Goal: Information Seeking & Learning: Learn about a topic

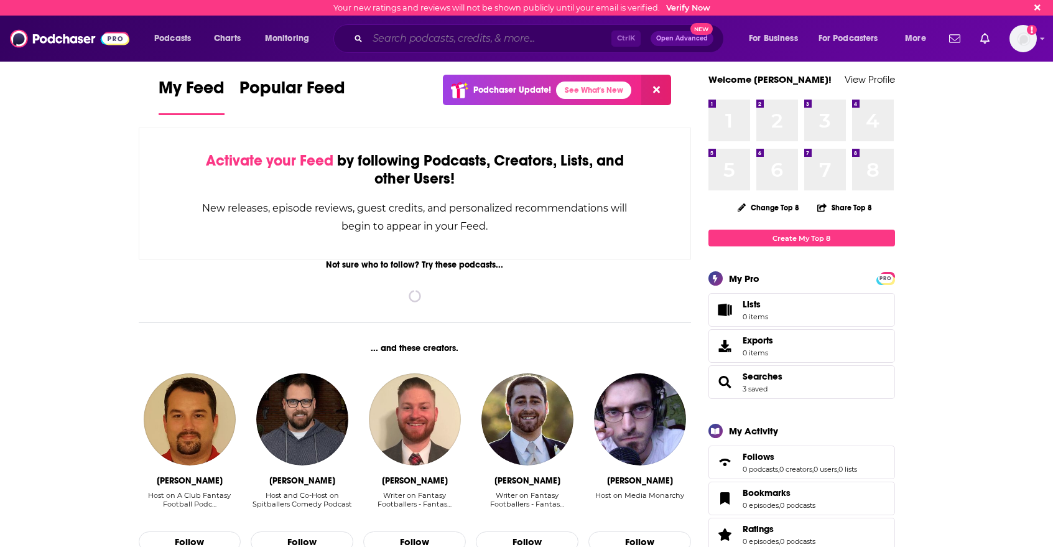
click at [379, 41] on input "Search podcasts, credits, & more..." at bounding box center [489, 39] width 244 height 20
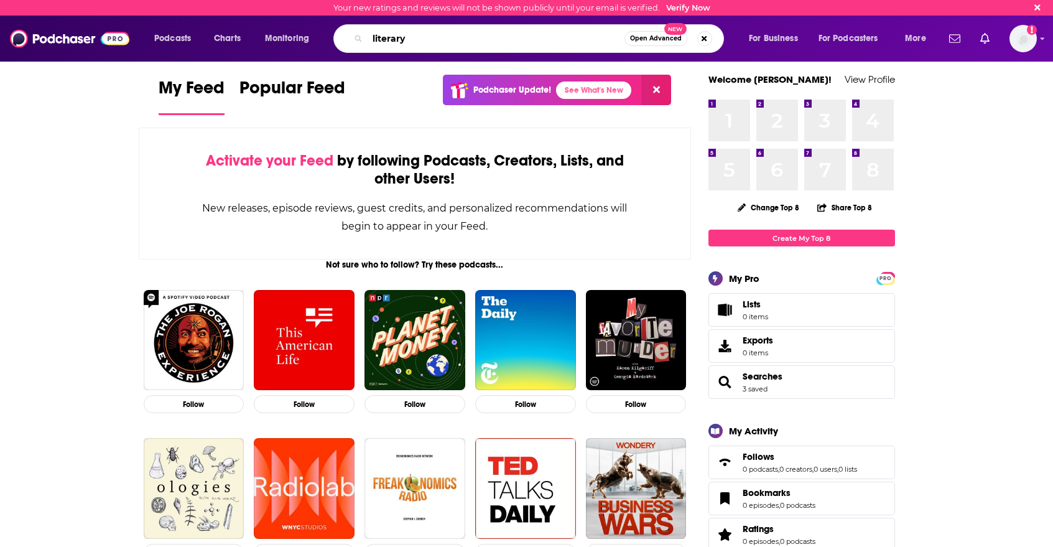
type input "literary"
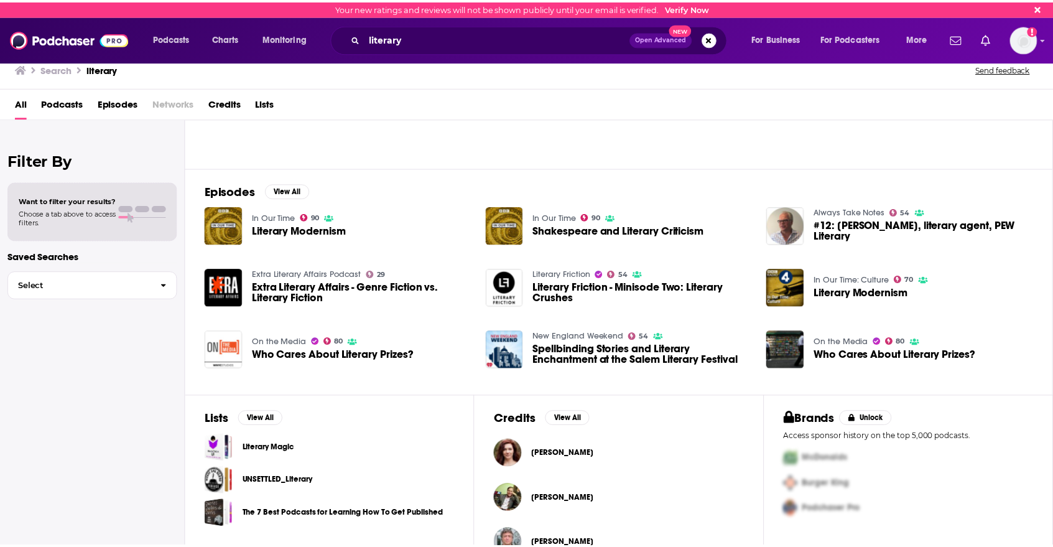
scroll to position [156, 0]
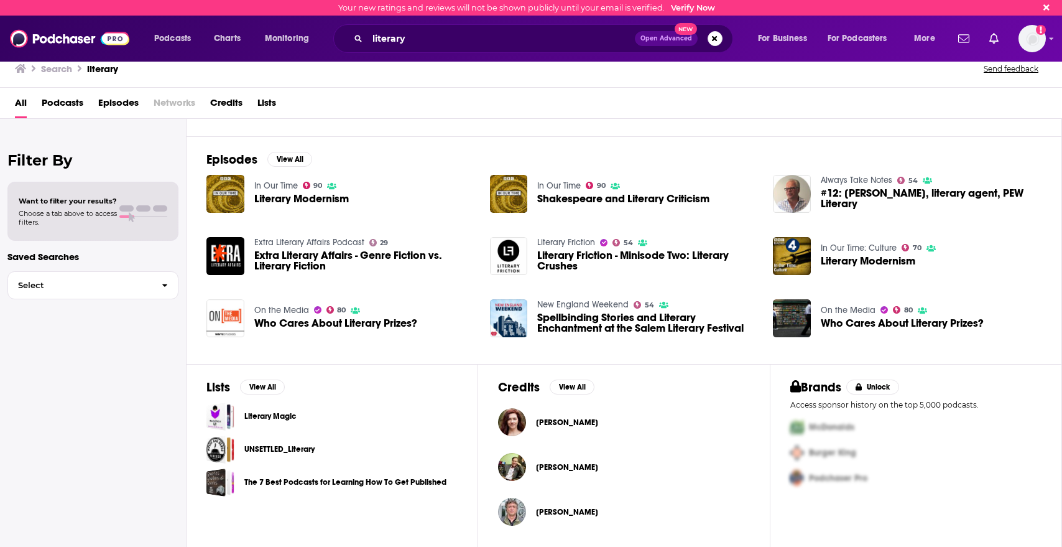
click at [277, 308] on link "On the Media" at bounding box center [281, 310] width 55 height 11
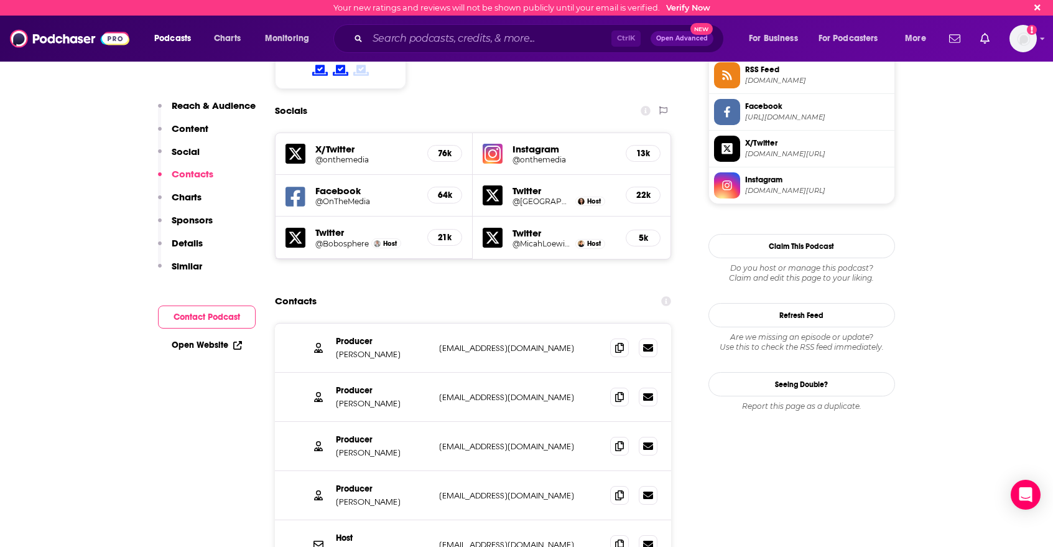
scroll to position [1057, 0]
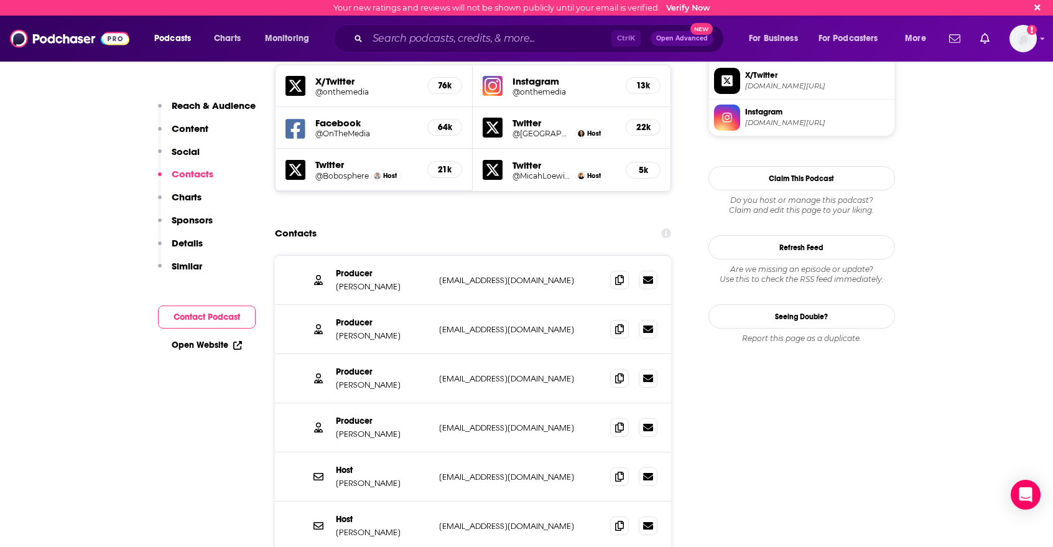
scroll to position [933, 0]
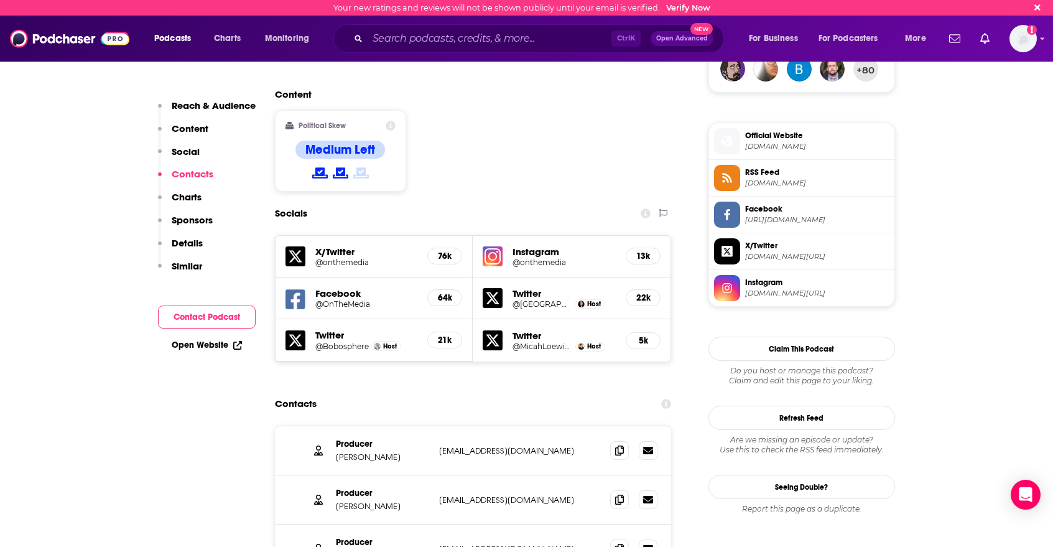
click at [189, 267] on p "Similar" at bounding box center [187, 266] width 30 height 12
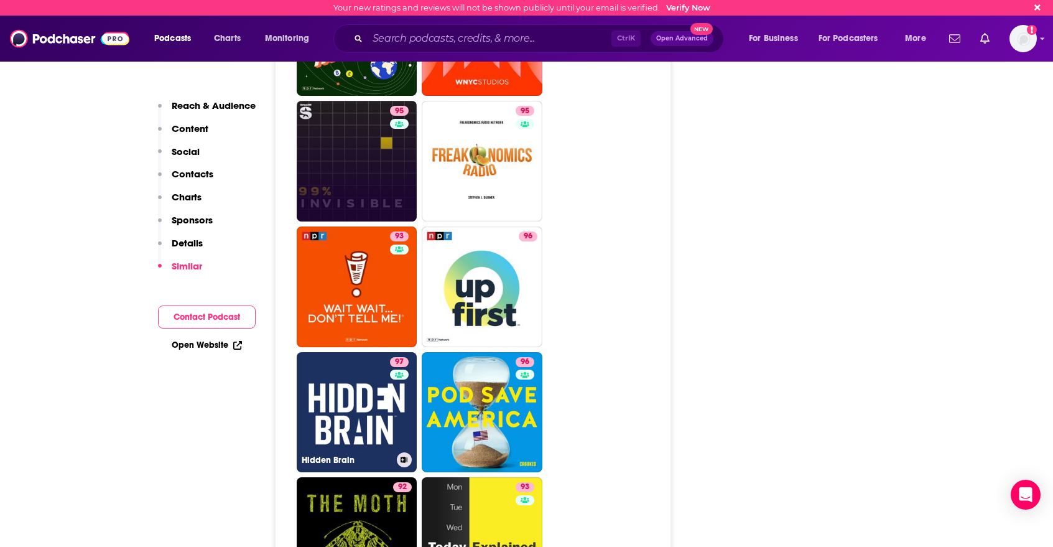
scroll to position [3287, 0]
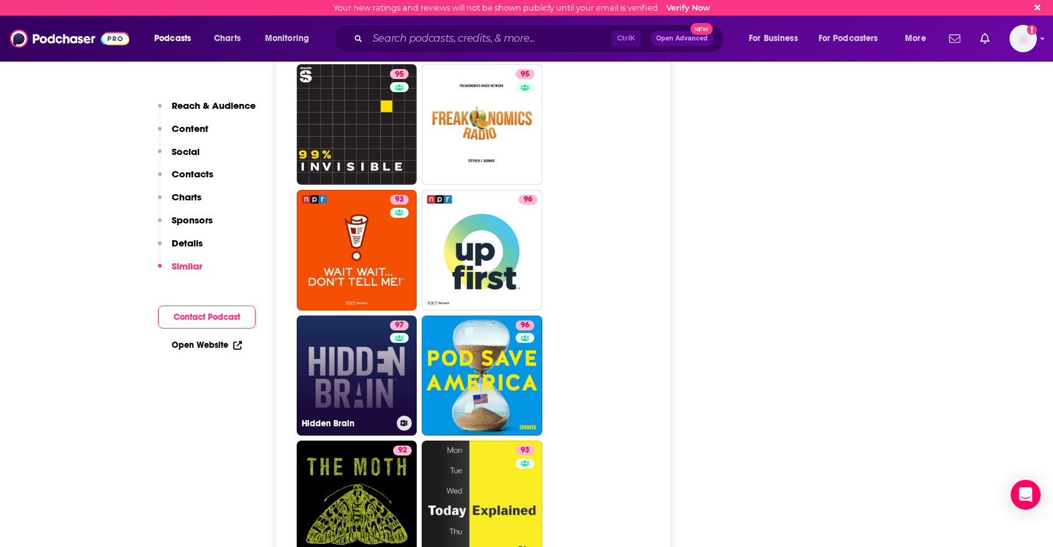
click at [350, 315] on link "97 Hidden Brain" at bounding box center [357, 375] width 121 height 121
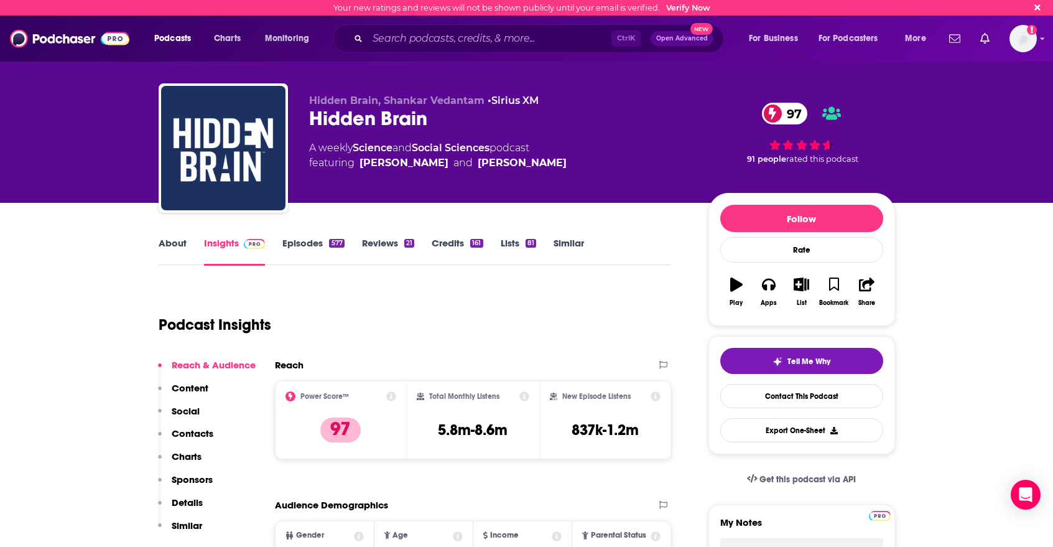
type input "[URL][DOMAIN_NAME]"
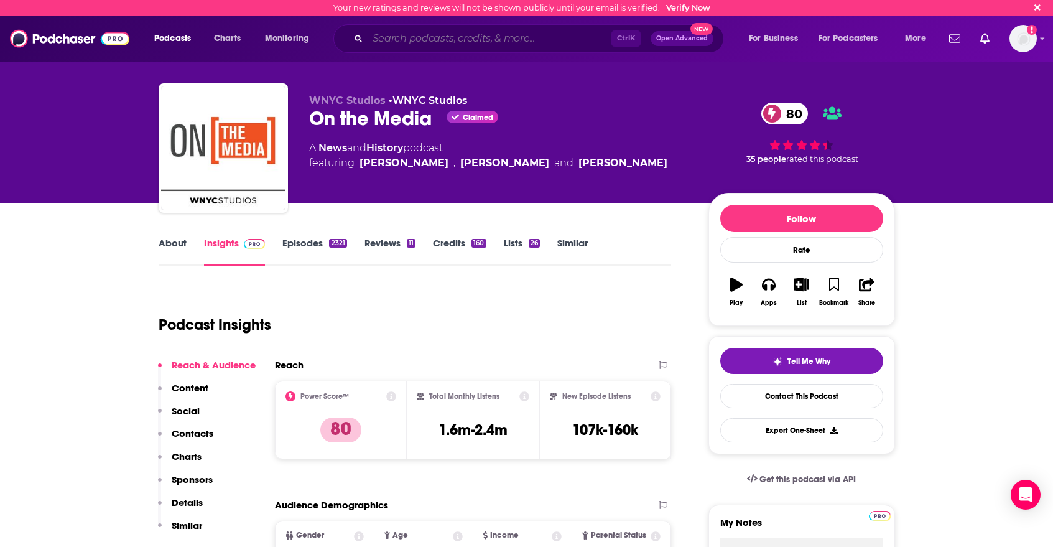
click at [374, 37] on input "Search podcasts, credits, & more..." at bounding box center [489, 39] width 244 height 20
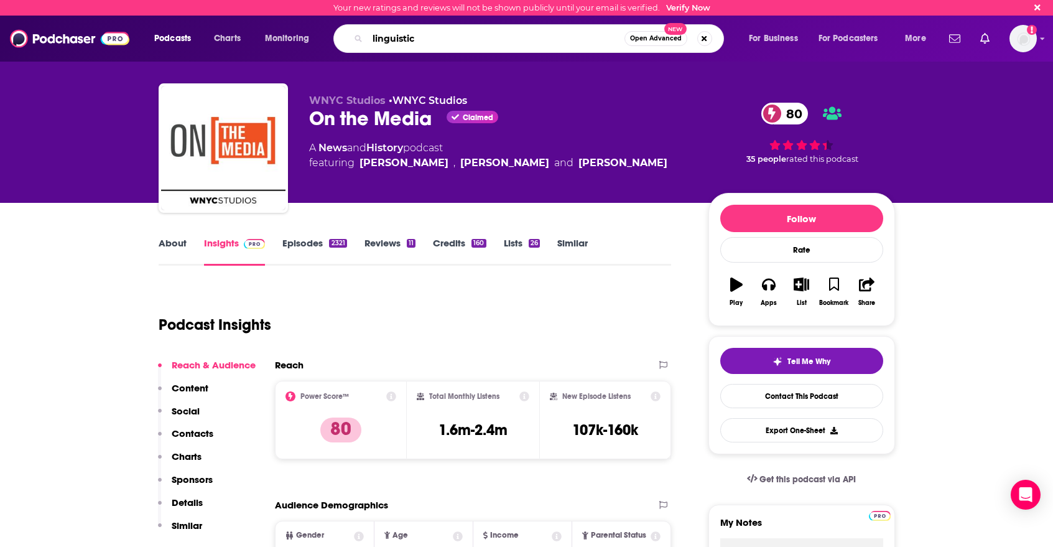
type input "linguistics"
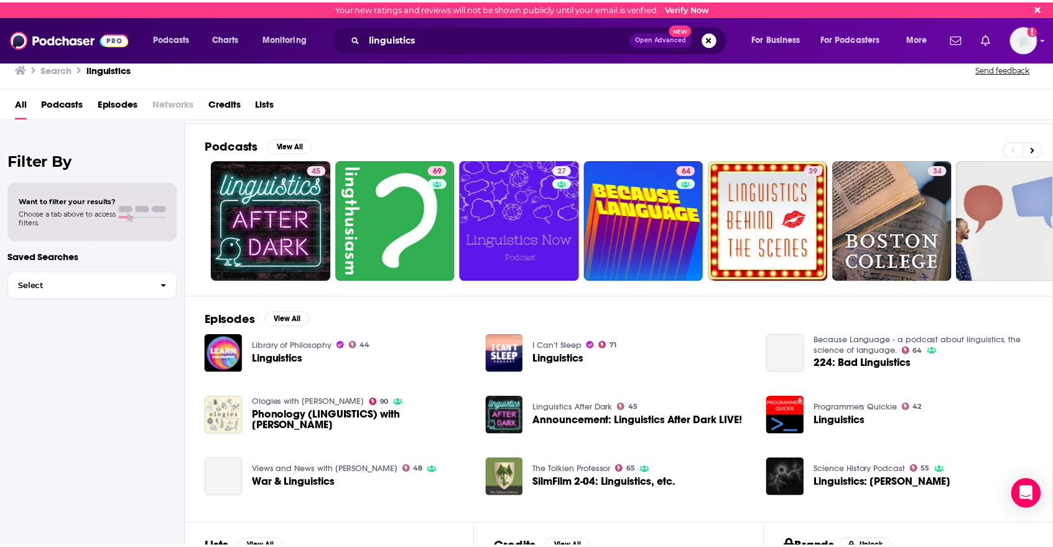
scroll to position [73, 0]
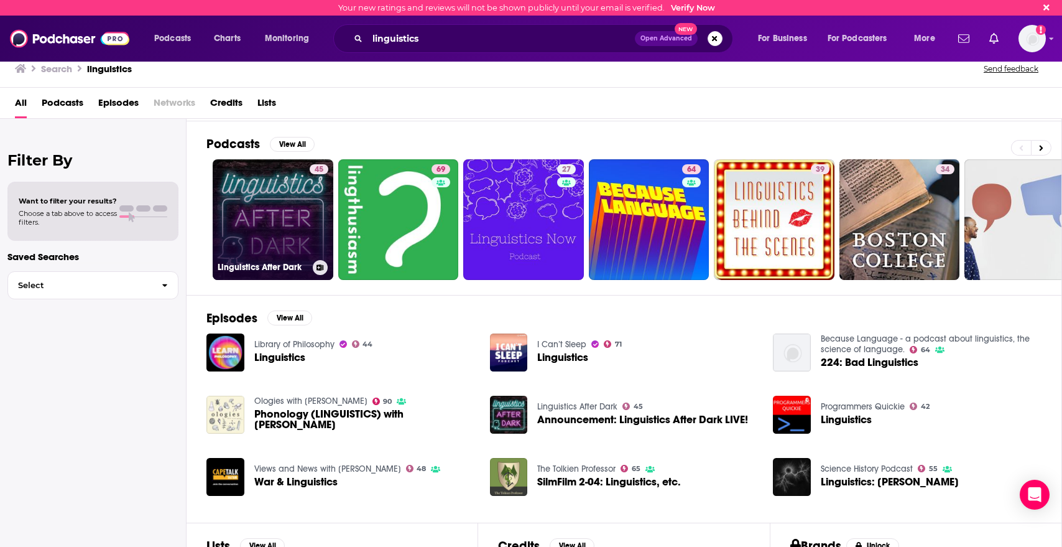
click at [265, 213] on link "45 Linguistics After Dark" at bounding box center [273, 219] width 121 height 121
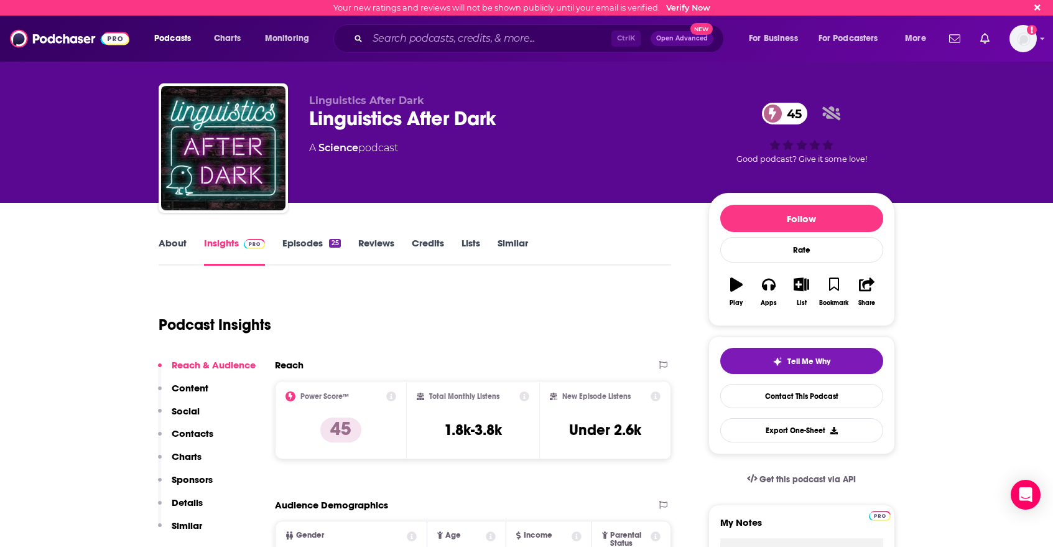
click at [292, 246] on link "Episodes 25" at bounding box center [311, 251] width 58 height 29
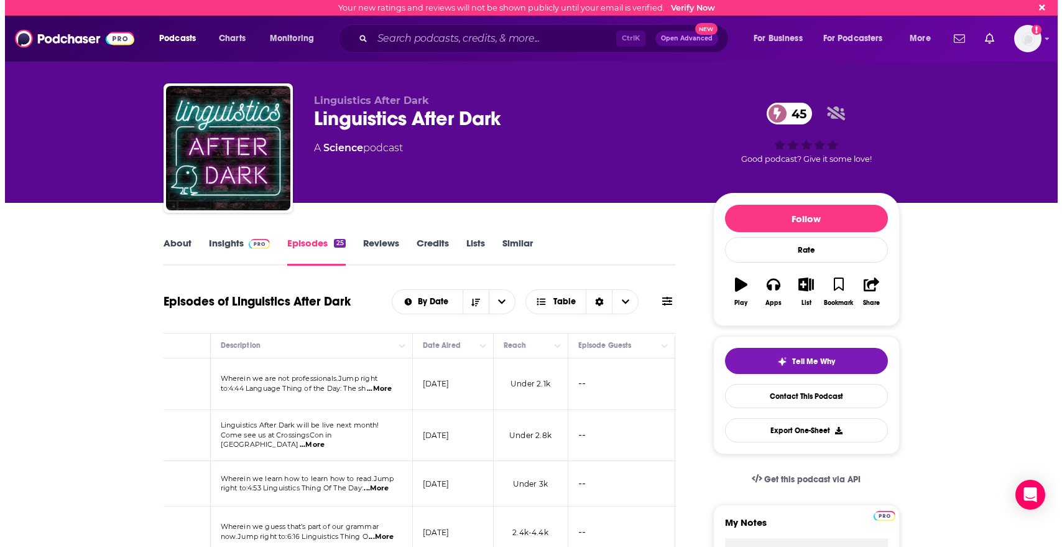
scroll to position [0, 203]
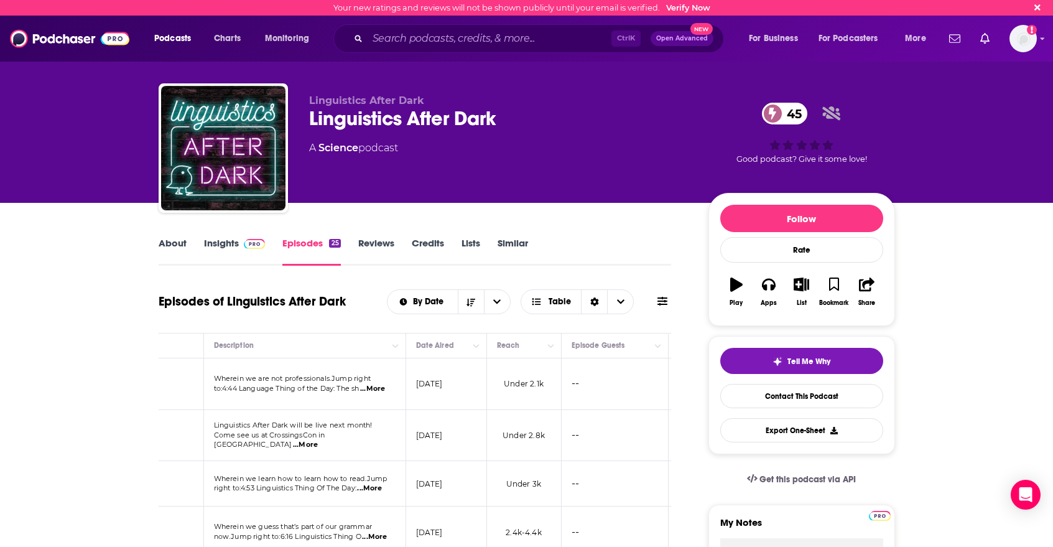
click at [162, 241] on link "About" at bounding box center [173, 251] width 28 height 29
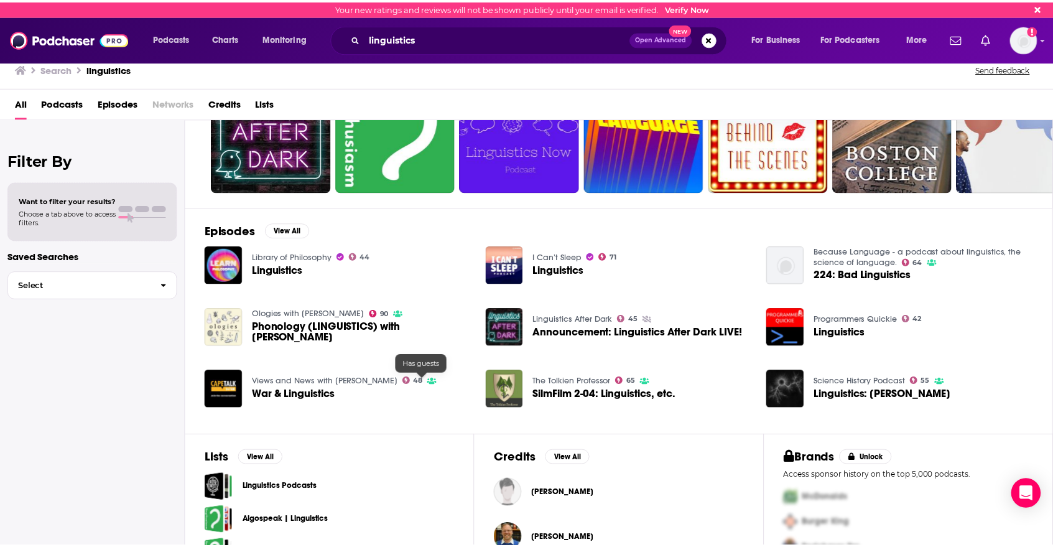
scroll to position [161, 0]
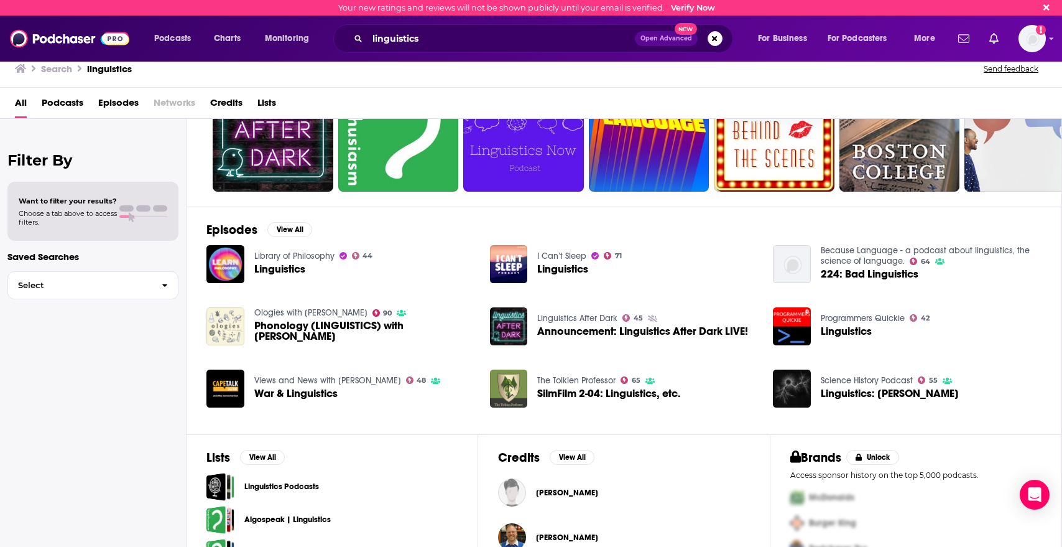
click at [267, 328] on span "Phonology (LINGUISTICS) with [PERSON_NAME]" at bounding box center [364, 330] width 221 height 21
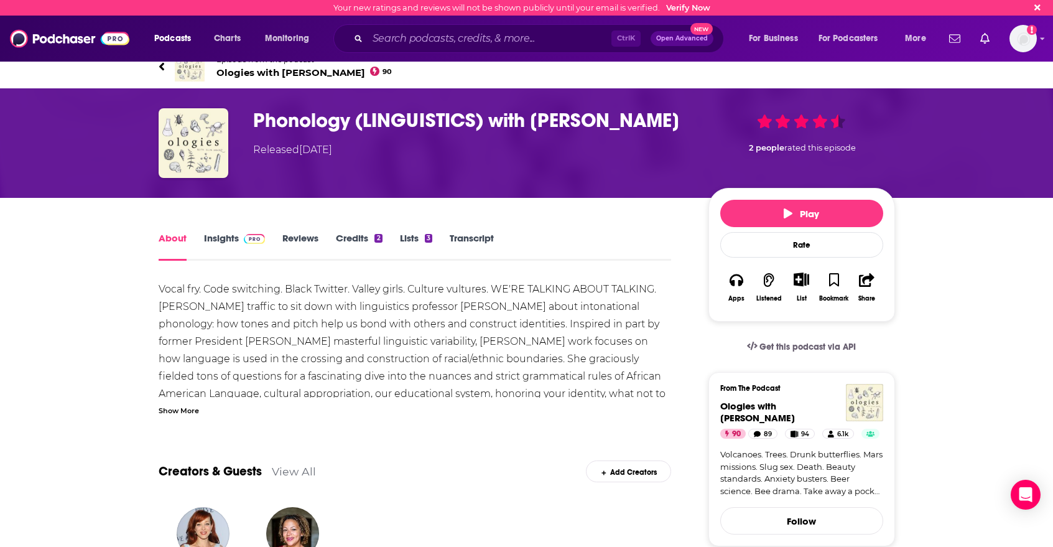
click at [228, 236] on link "Insights" at bounding box center [235, 246] width 62 height 29
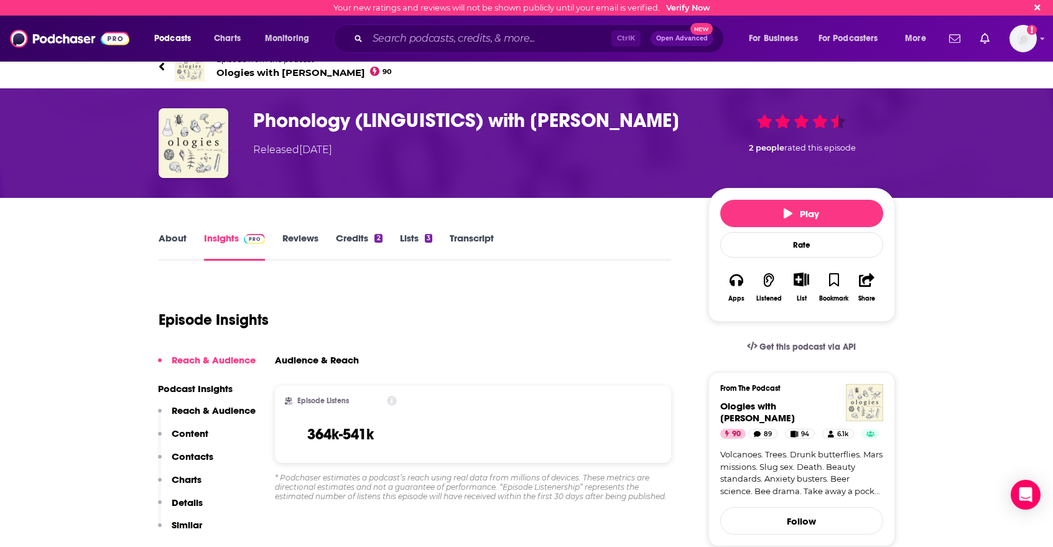
click at [352, 247] on link "Credits 2" at bounding box center [359, 246] width 46 height 29
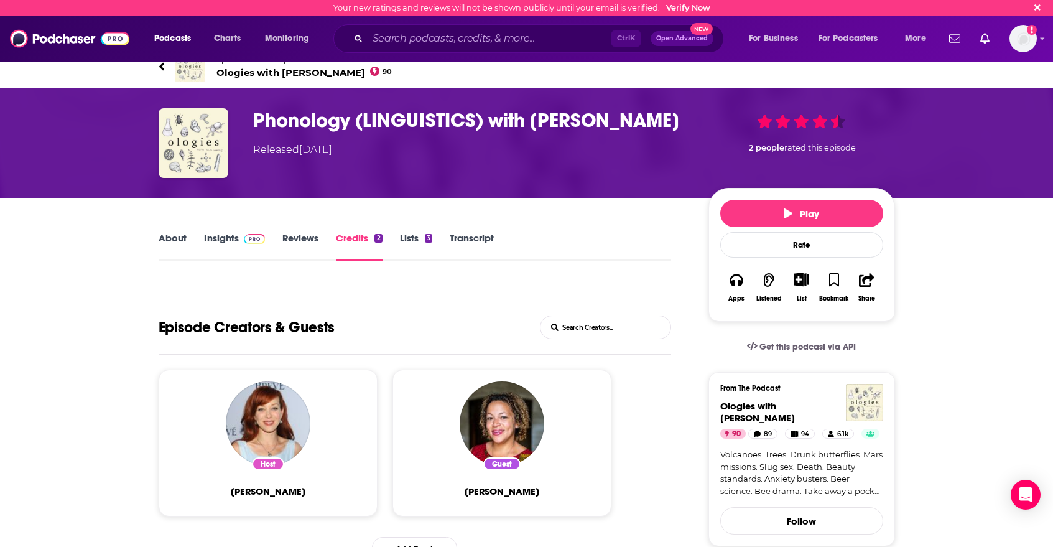
scroll to position [62, 0]
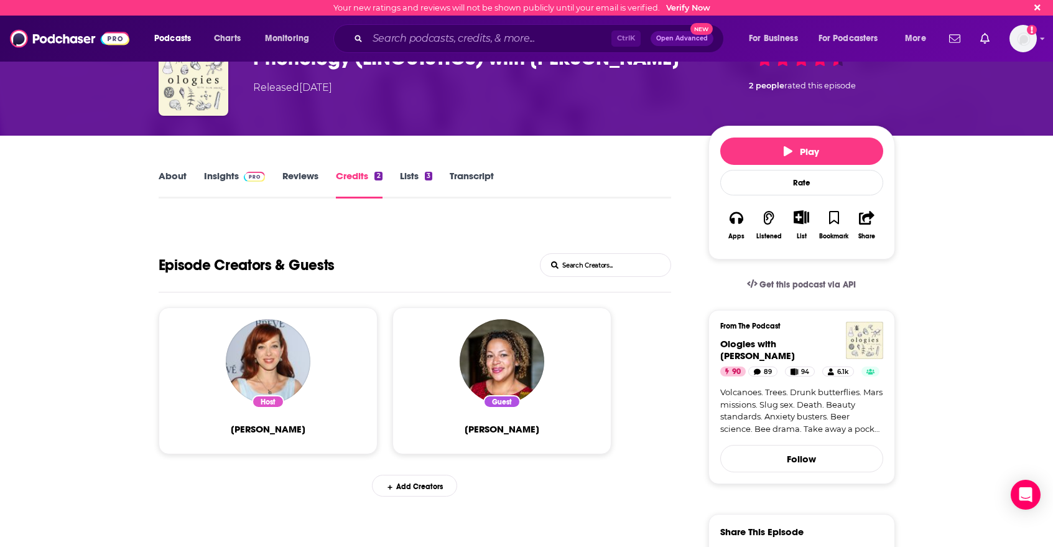
click at [168, 177] on link "About" at bounding box center [173, 184] width 28 height 29
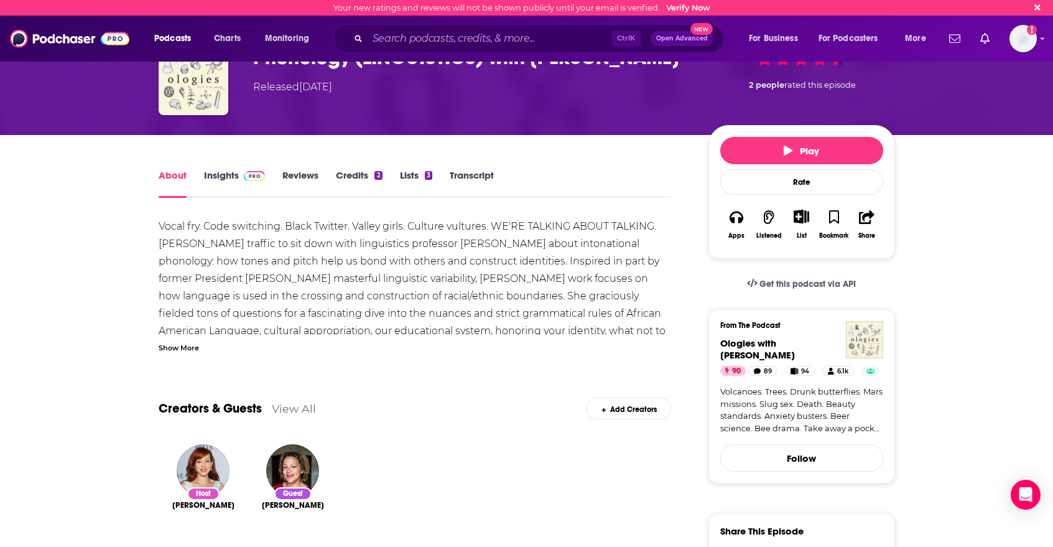
scroll to position [62, 0]
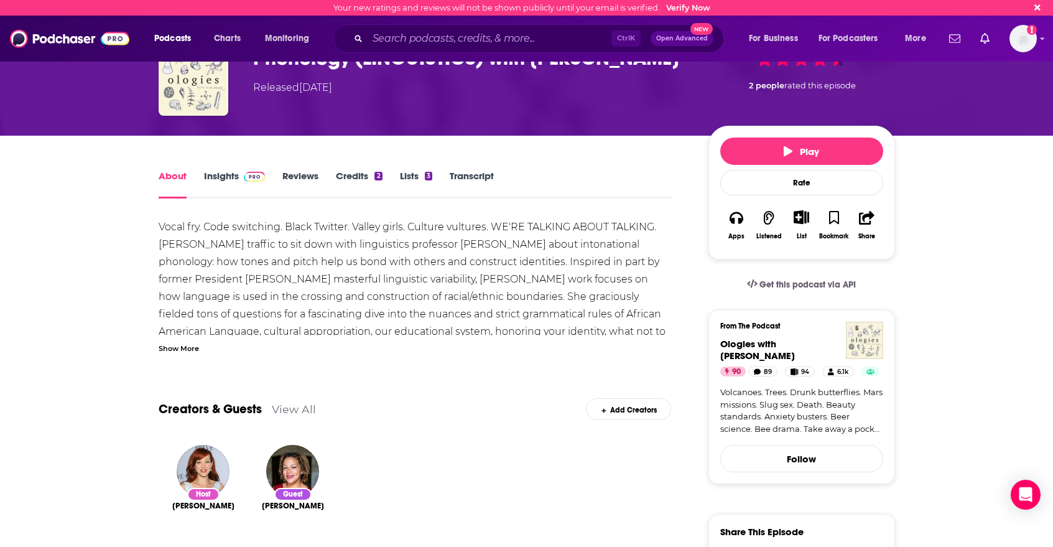
click at [218, 180] on link "Insights" at bounding box center [235, 184] width 62 height 29
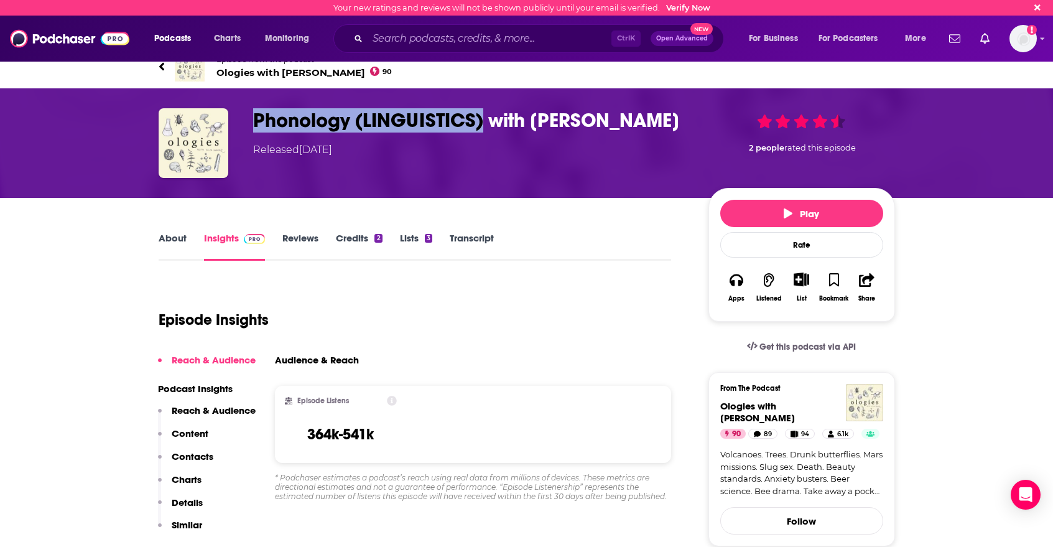
drag, startPoint x: 254, startPoint y: 121, endPoint x: 480, endPoint y: 132, distance: 225.9
click at [480, 132] on h3 "Phonology (LINGUISTICS) with [PERSON_NAME]" at bounding box center [470, 120] width 435 height 24
copy h3 "Phonology (LINGUISTICS)"
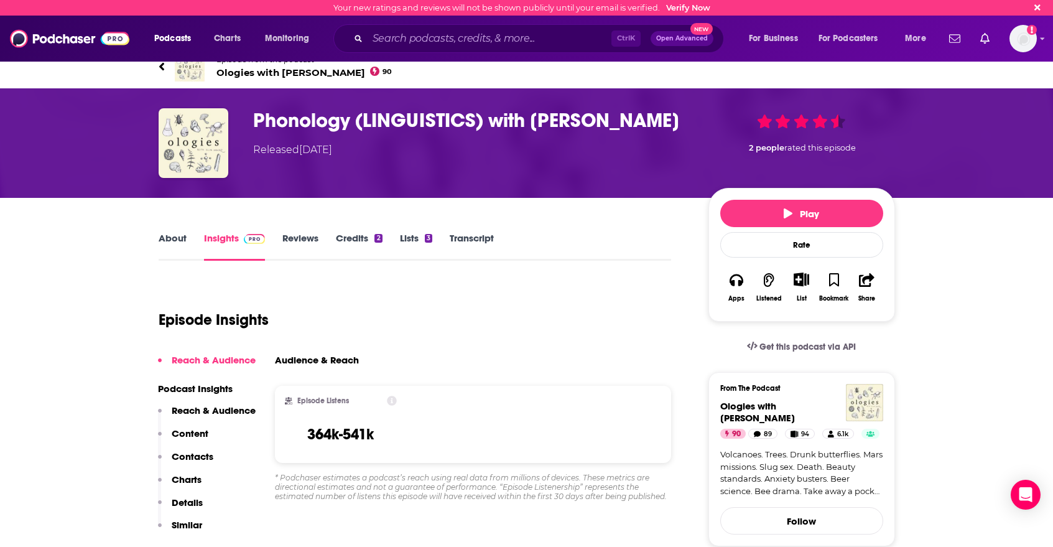
click at [313, 188] on div "Phonology (LINGUISTICS) with [PERSON_NAME] Released [DATE] 2 people rated this …" at bounding box center [527, 142] width 796 height 109
click at [406, 32] on input "Search podcasts, credits, & more..." at bounding box center [489, 39] width 244 height 20
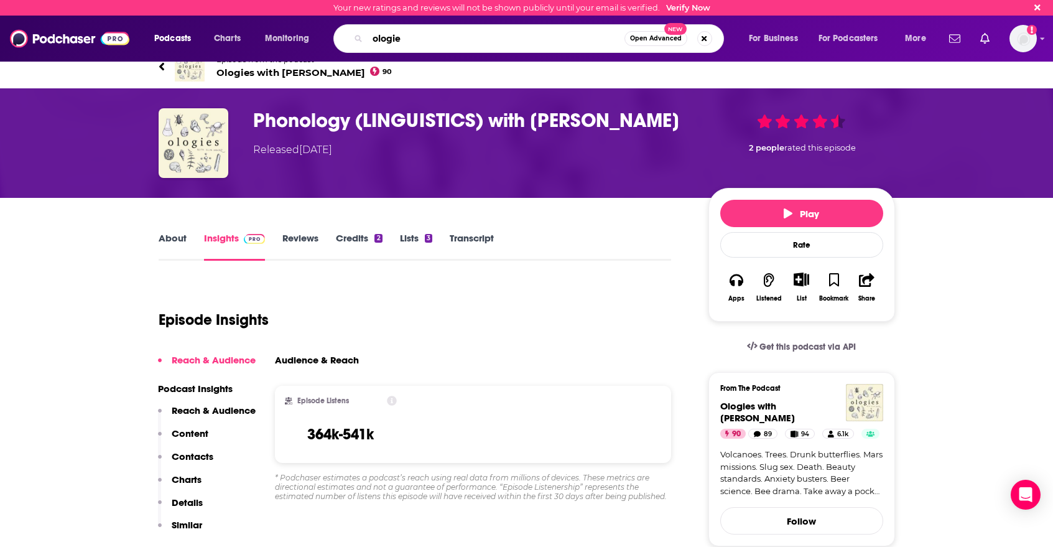
type input "ologies"
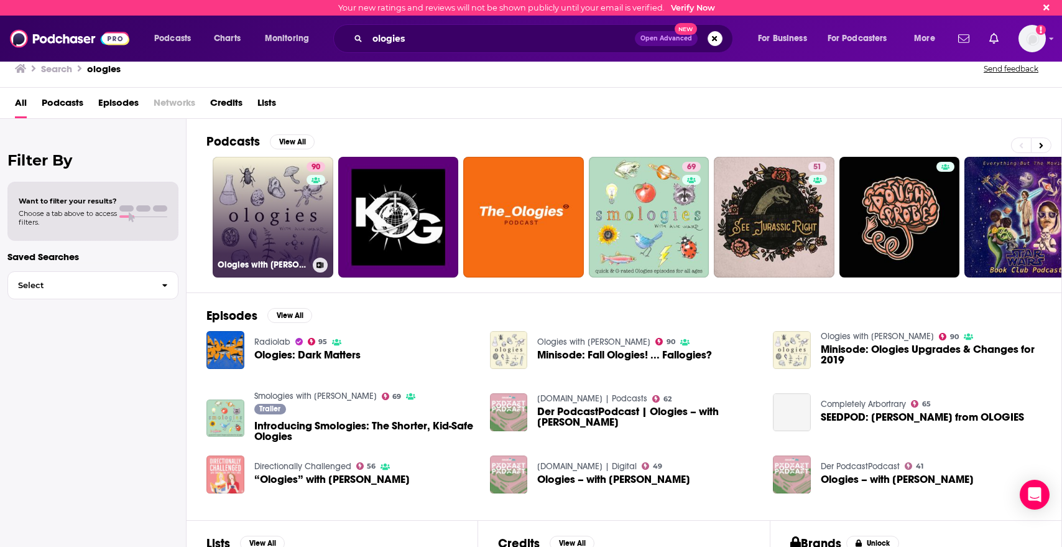
click at [281, 201] on link "90 Ologies with [PERSON_NAME]" at bounding box center [273, 217] width 121 height 121
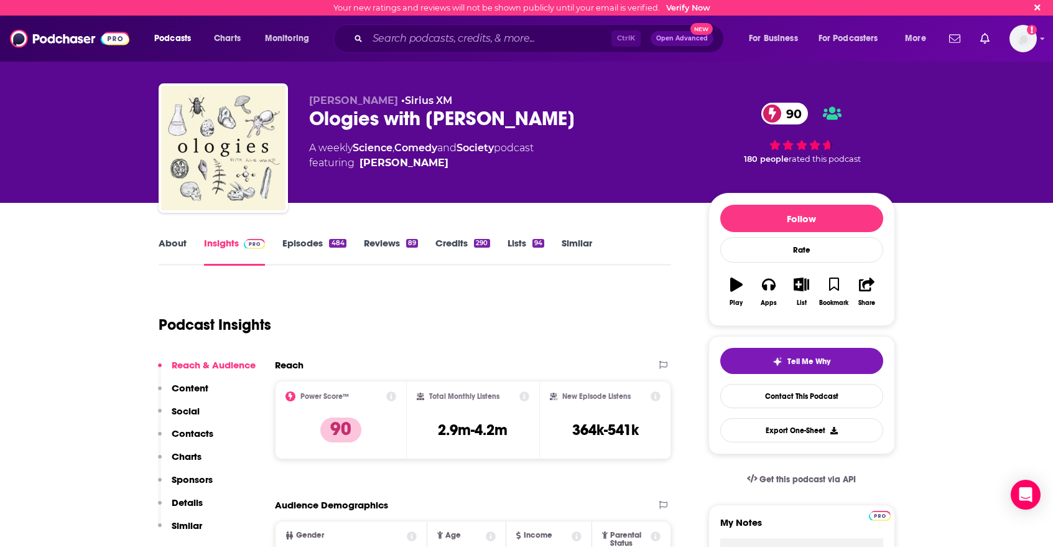
click at [295, 245] on link "Episodes 484" at bounding box center [313, 251] width 63 height 29
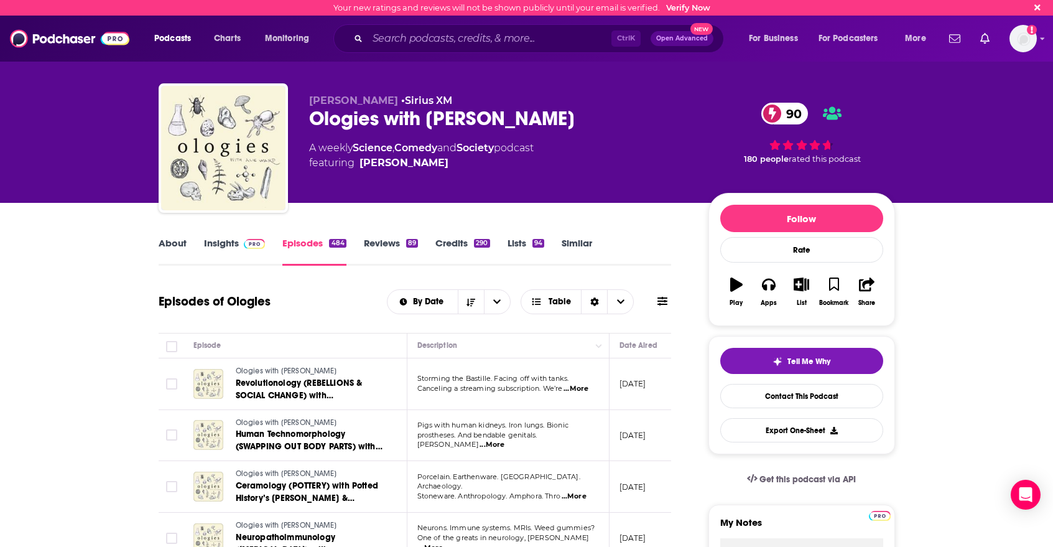
click at [236, 248] on link "Insights" at bounding box center [235, 251] width 62 height 29
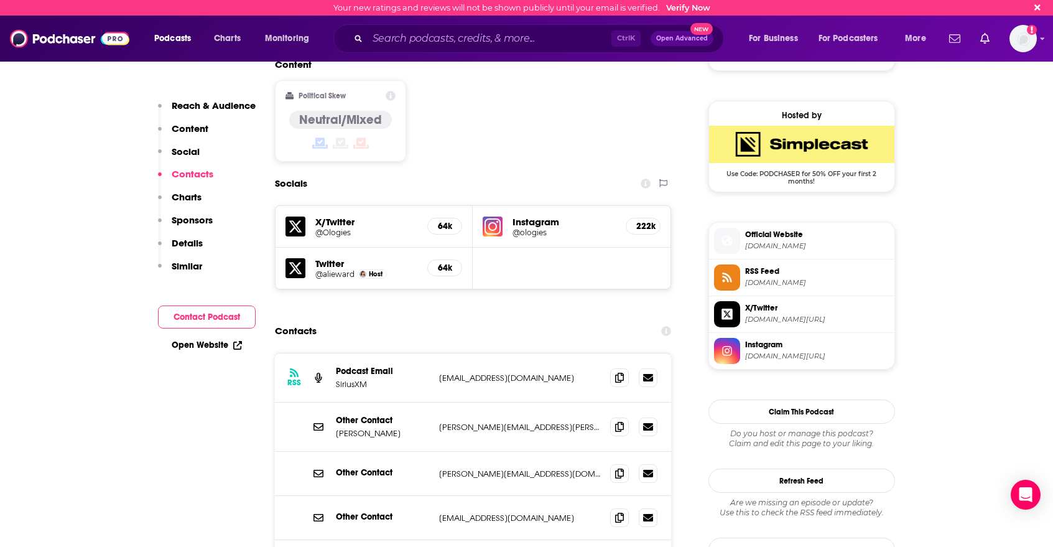
scroll to position [933, 0]
